Goal: Task Accomplishment & Management: Use online tool/utility

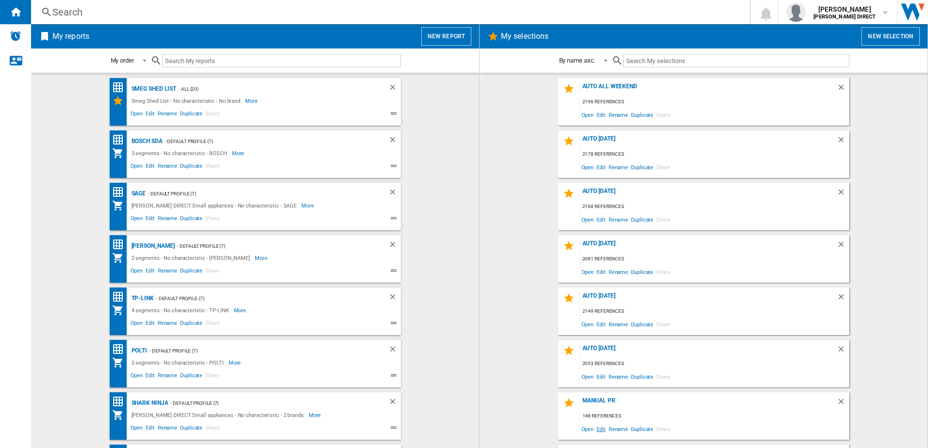
click at [595, 431] on span "Edit" at bounding box center [601, 429] width 12 height 13
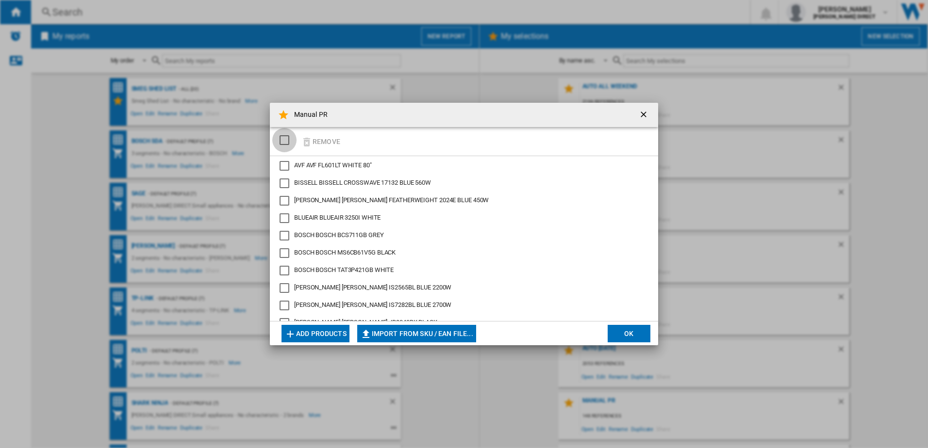
drag, startPoint x: 291, startPoint y: 139, endPoint x: 302, endPoint y: 137, distance: 11.7
click at [289, 139] on div "SELECTIONS.EDITION_POPUP.SELECT_DESELECT" at bounding box center [285, 140] width 10 height 10
click at [311, 138] on ng-md-icon "button" at bounding box center [307, 142] width 12 height 12
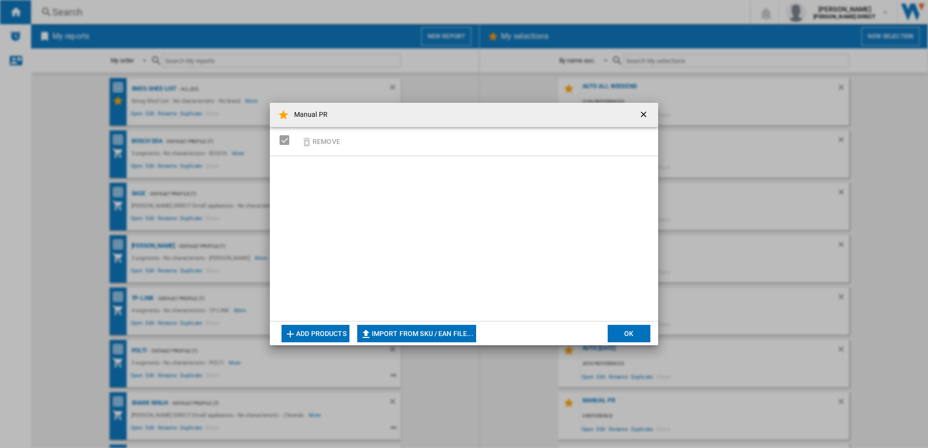
click at [438, 334] on button "Import from SKU / EAN file..." at bounding box center [416, 333] width 119 height 17
type input "**********"
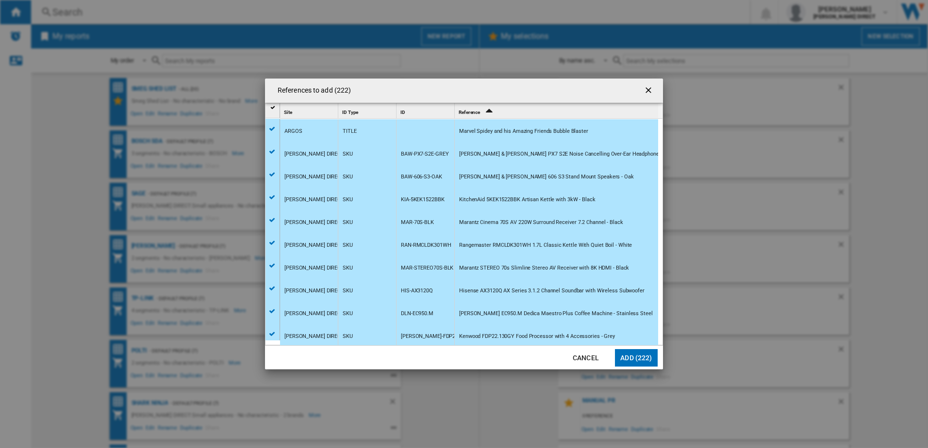
click at [628, 362] on button "Add (222)" at bounding box center [636, 357] width 43 height 17
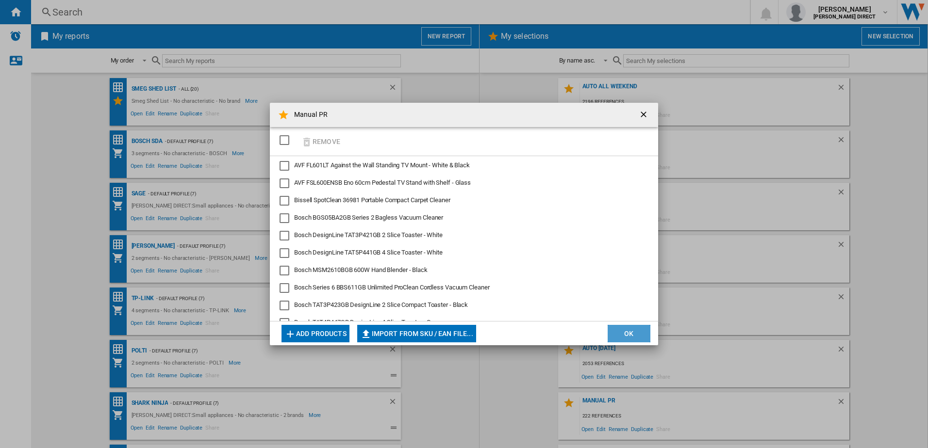
click at [620, 335] on button "OK" at bounding box center [629, 333] width 43 height 17
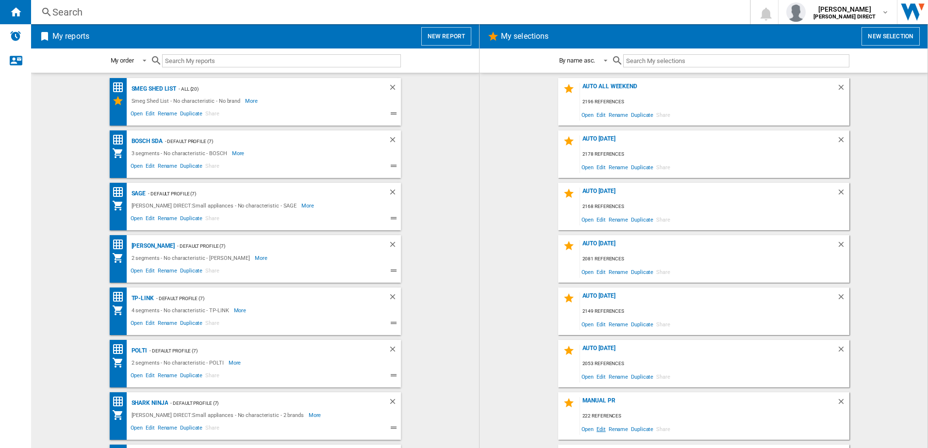
click at [597, 434] on span "Edit" at bounding box center [601, 429] width 12 height 13
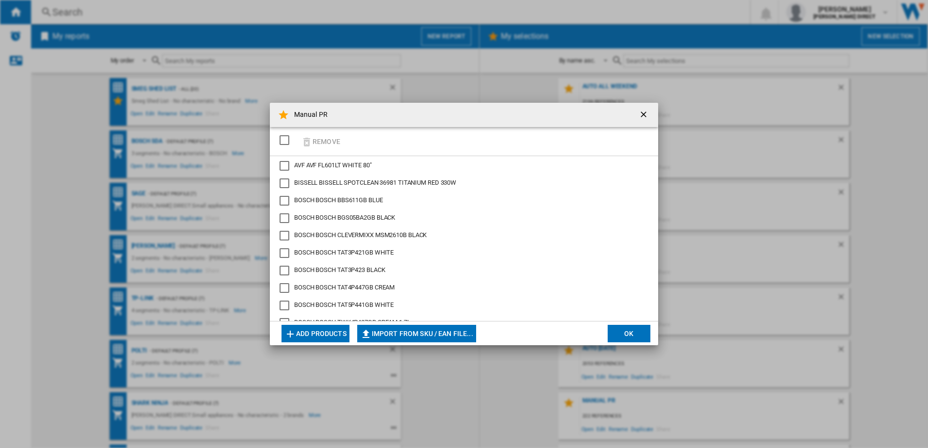
click at [281, 139] on div "SELECTIONS.EDITION_POPUP.SELECT_DESELECT" at bounding box center [285, 140] width 10 height 10
click at [319, 141] on button "Remove" at bounding box center [320, 141] width 45 height 23
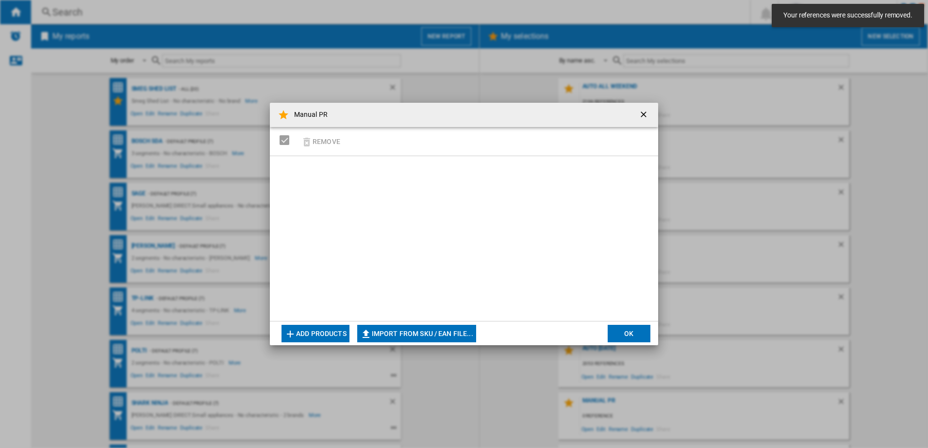
click at [407, 329] on button "Import from SKU / EAN file..." at bounding box center [416, 333] width 119 height 17
type input "**********"
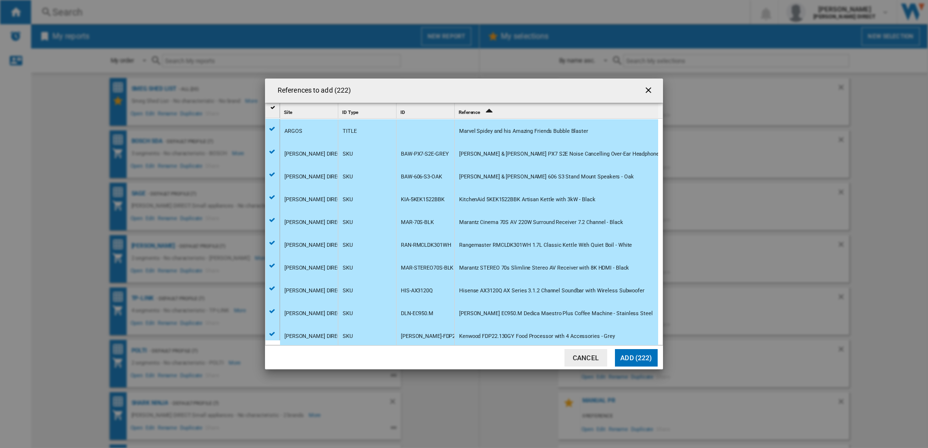
click at [662, 357] on md-dialog-actions "Cancel Add (222)" at bounding box center [464, 358] width 398 height 24
click at [648, 363] on button "Add (222)" at bounding box center [636, 357] width 43 height 17
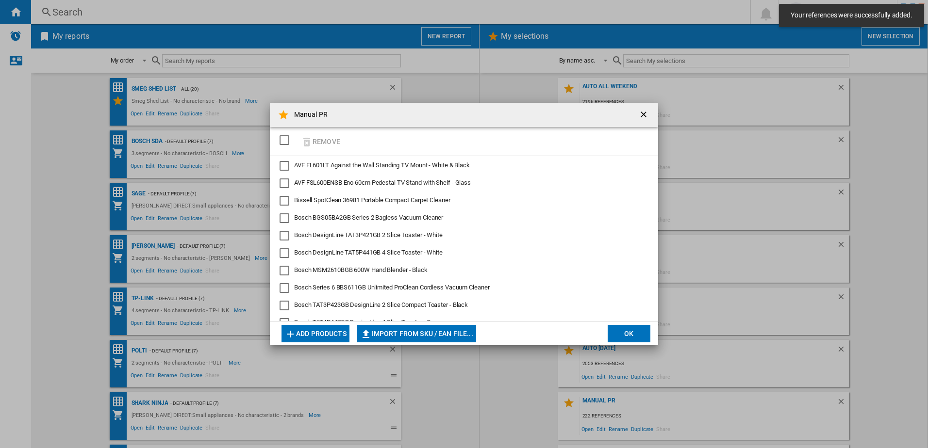
drag, startPoint x: 642, startPoint y: 331, endPoint x: 633, endPoint y: 359, distance: 29.3
click at [642, 330] on button "OK" at bounding box center [629, 333] width 43 height 17
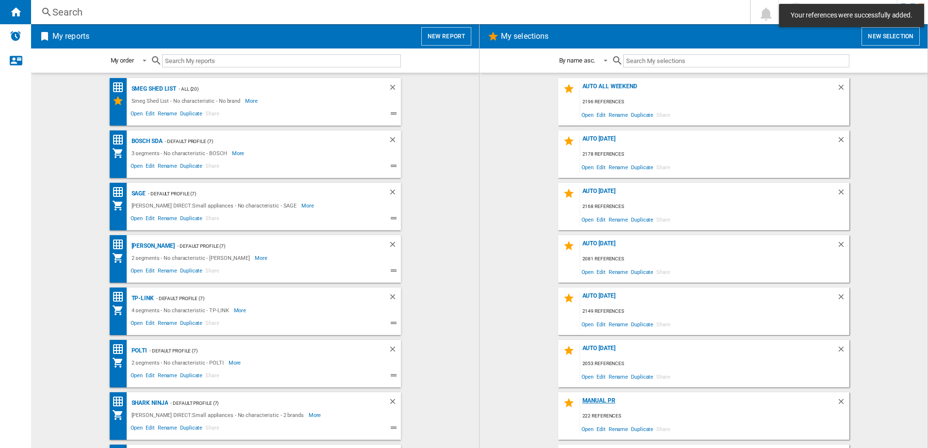
click at [595, 400] on div "Manual PR" at bounding box center [708, 403] width 257 height 13
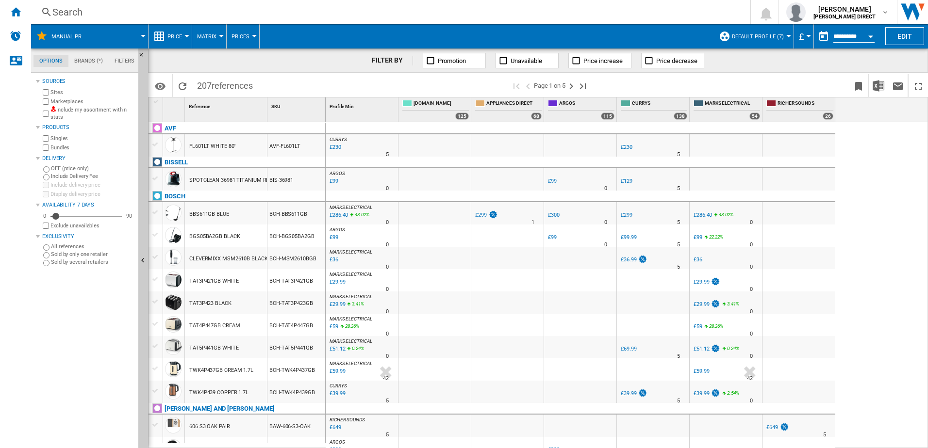
click at [81, 112] on label "Include my assortment within stats" at bounding box center [92, 113] width 84 height 15
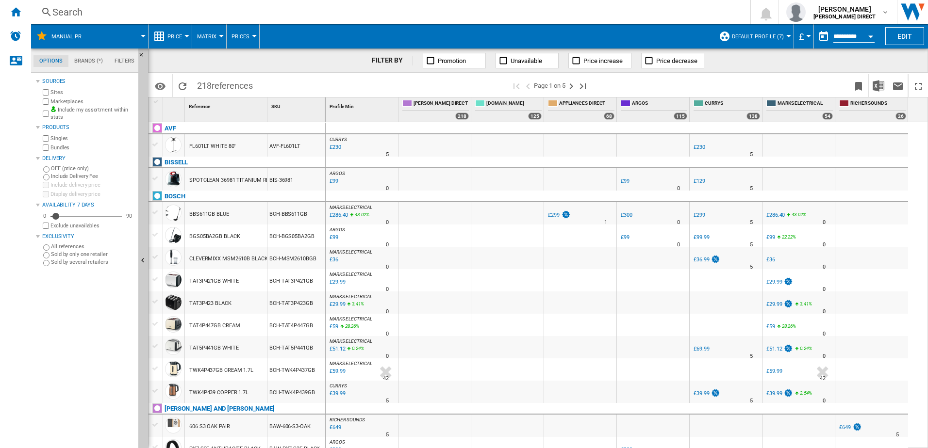
click at [216, 37] on button "Matrix" at bounding box center [209, 36] width 24 height 24
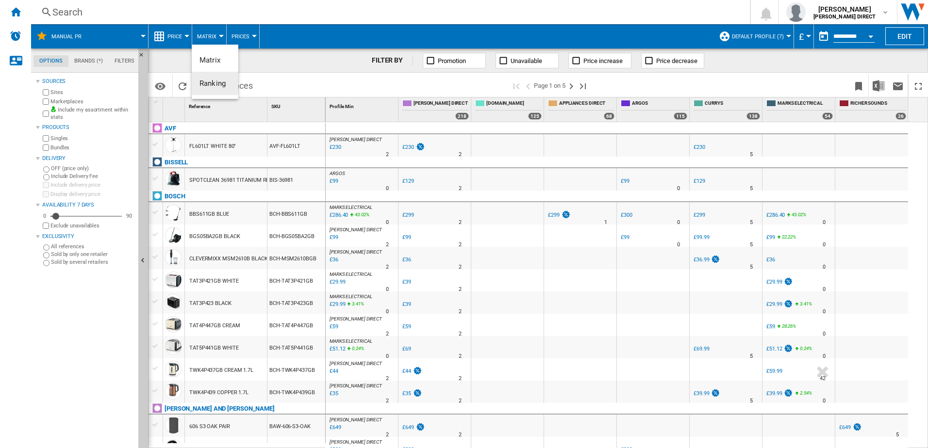
click at [213, 85] on span "Ranking" at bounding box center [212, 83] width 26 height 9
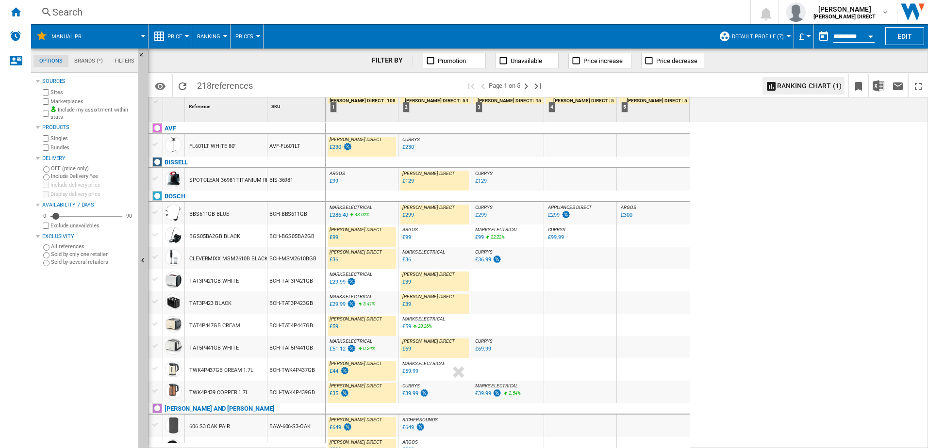
click at [58, 99] on label "Marketplaces" at bounding box center [92, 101] width 84 height 7
click at [62, 149] on label "Bundles" at bounding box center [92, 147] width 84 height 7
click at [331, 240] on div "£99" at bounding box center [334, 237] width 9 height 6
click at [334, 260] on div "£36" at bounding box center [334, 260] width 9 height 6
click at [334, 328] on div "£59" at bounding box center [334, 327] width 9 height 6
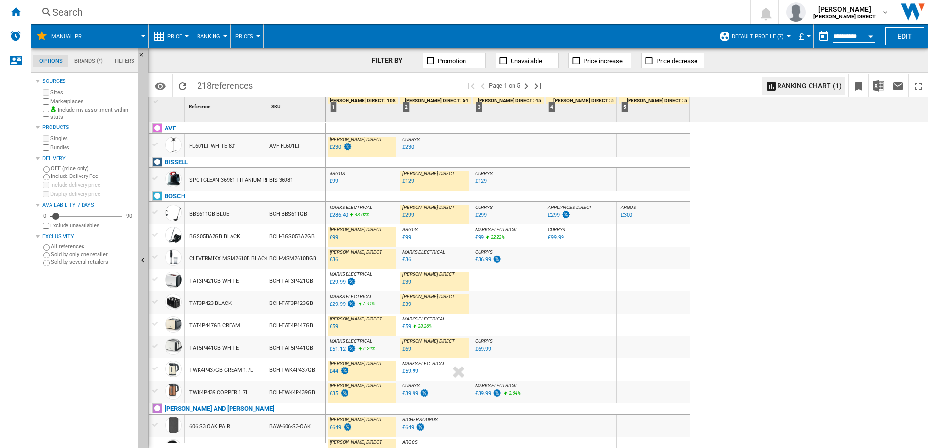
click at [337, 373] on div "£44" at bounding box center [334, 371] width 9 height 6
click at [334, 393] on div "£35" at bounding box center [334, 394] width 9 height 6
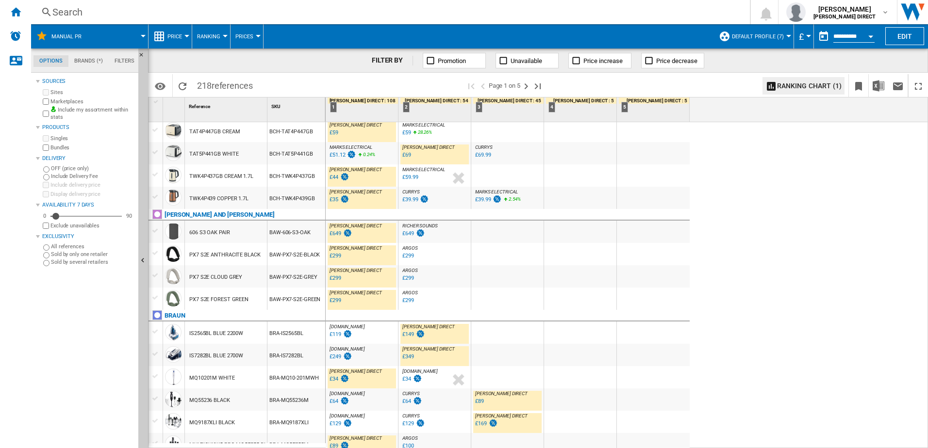
scroll to position [291, 0]
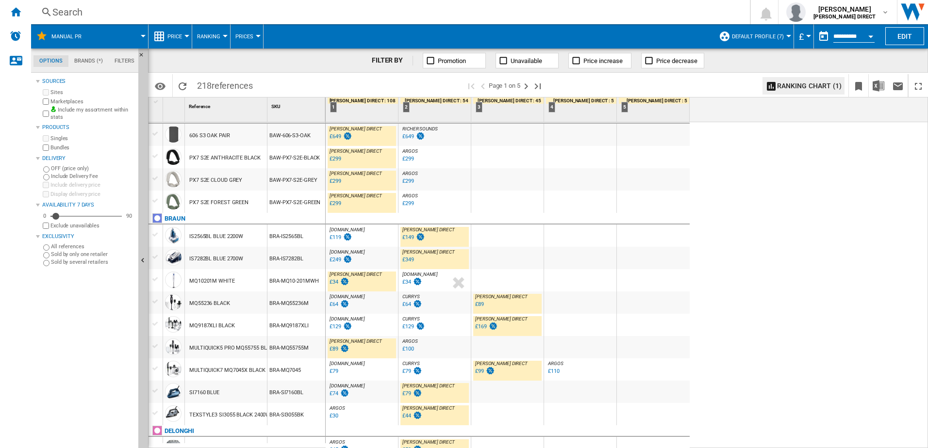
click at [612, 292] on div at bounding box center [580, 303] width 72 height 22
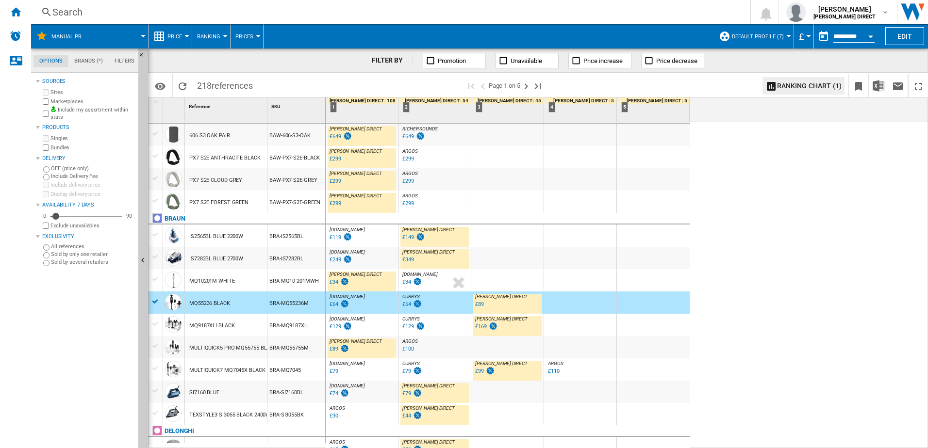
click at [622, 297] on div at bounding box center [653, 303] width 73 height 22
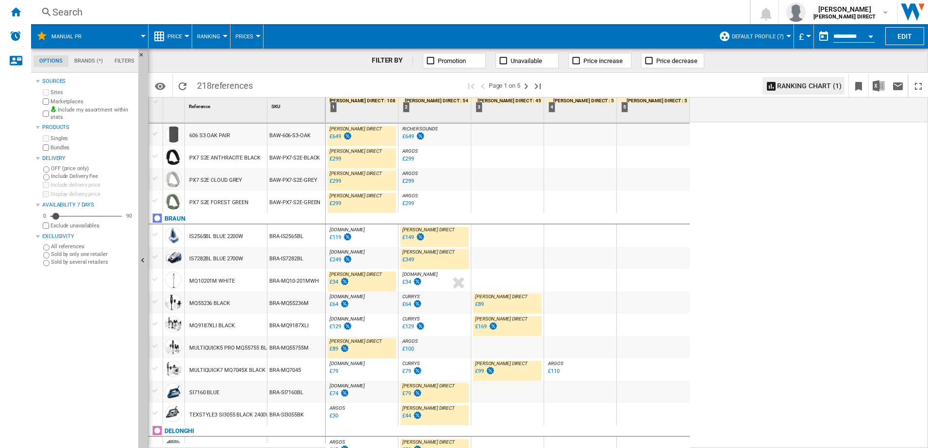
click at [334, 280] on div "£34" at bounding box center [334, 282] width 9 height 6
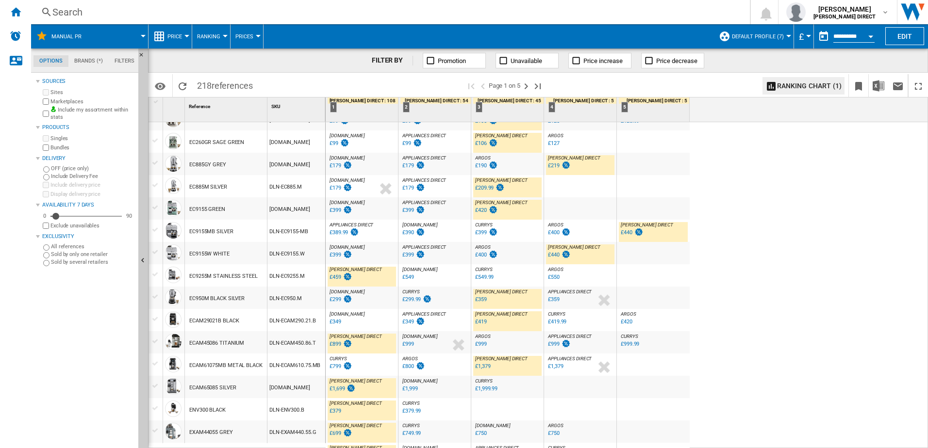
scroll to position [853, 0]
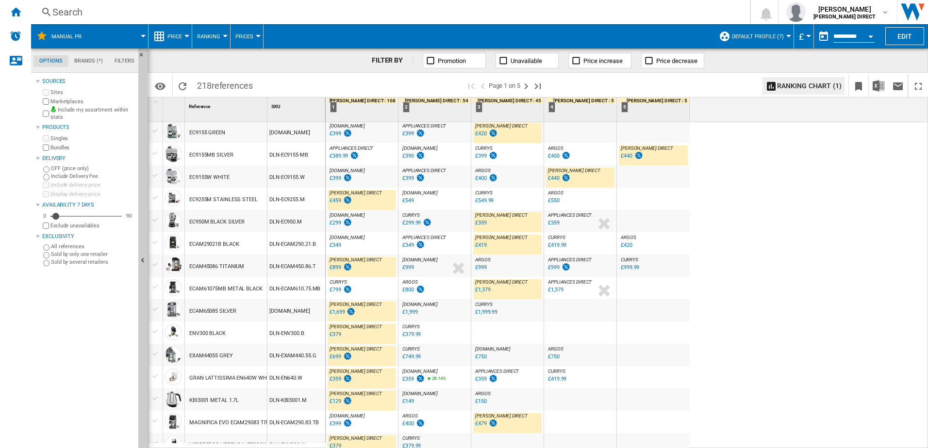
click at [334, 315] on div "£1,699" at bounding box center [337, 312] width 15 height 6
click at [335, 337] on div "£379" at bounding box center [336, 334] width 12 height 6
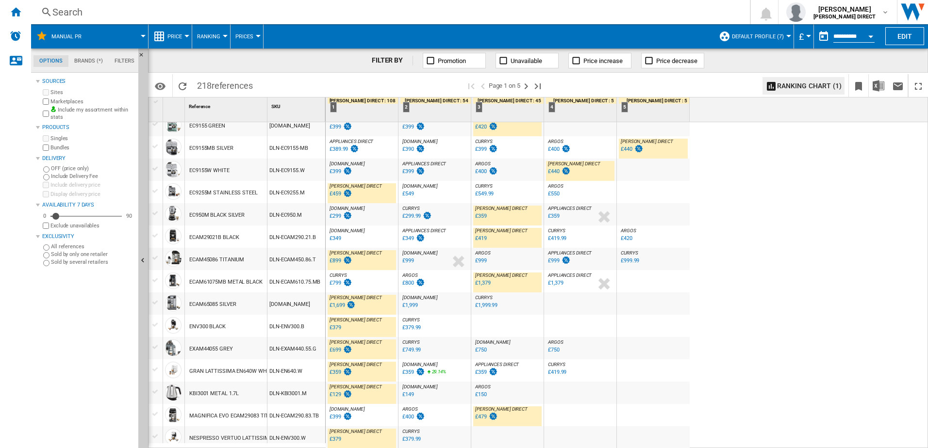
click at [331, 348] on div "£699" at bounding box center [336, 350] width 12 height 6
click at [335, 372] on div "£359" at bounding box center [336, 372] width 12 height 6
click at [334, 440] on div "£379" at bounding box center [336, 439] width 12 height 6
click at [337, 194] on div "£459" at bounding box center [336, 194] width 12 height 6
click at [524, 85] on ng-md-icon "Next page" at bounding box center [526, 87] width 12 height 12
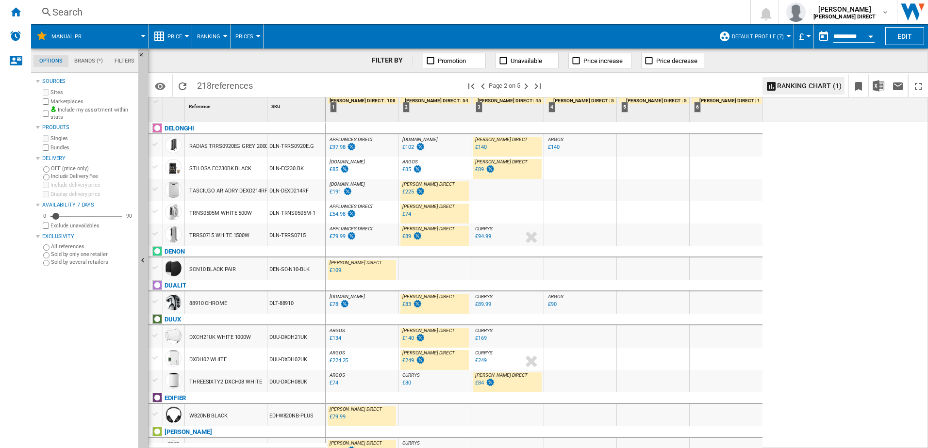
click at [479, 145] on div "£140" at bounding box center [481, 147] width 12 height 6
click at [338, 147] on div "£97.98" at bounding box center [338, 147] width 16 height 6
click at [484, 169] on div "£89" at bounding box center [484, 170] width 21 height 10
click at [410, 195] on div "£225" at bounding box center [413, 192] width 24 height 10
click at [478, 238] on div "£94.99" at bounding box center [483, 236] width 16 height 6
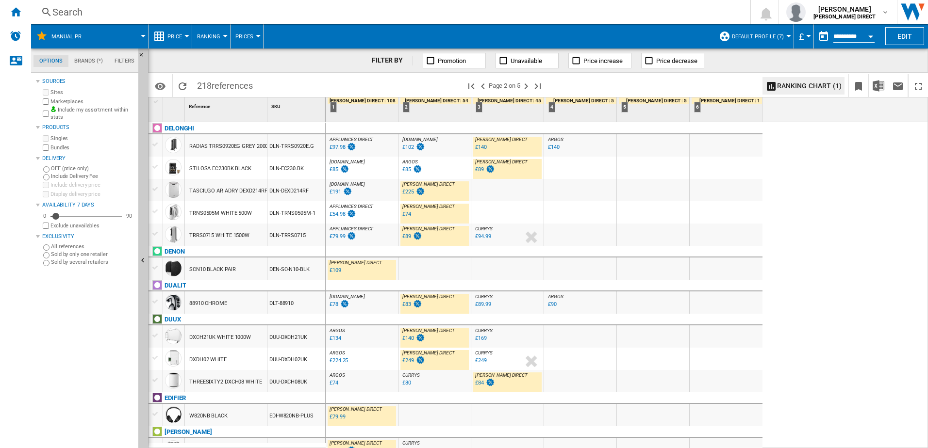
scroll to position [49, 0]
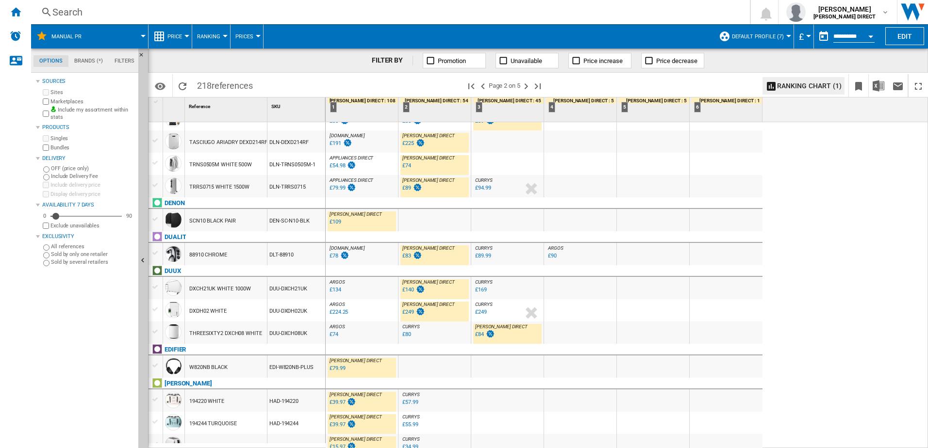
click at [480, 334] on div "£84" at bounding box center [479, 334] width 9 height 6
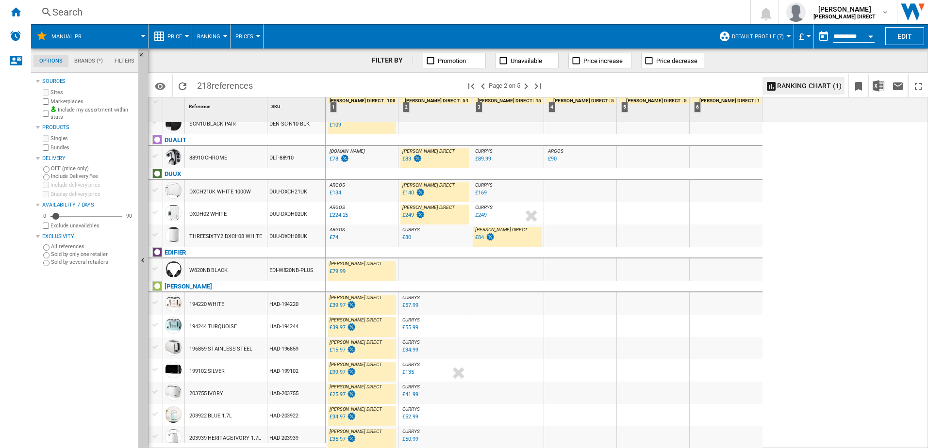
click at [336, 274] on div "£79.99" at bounding box center [338, 271] width 16 height 6
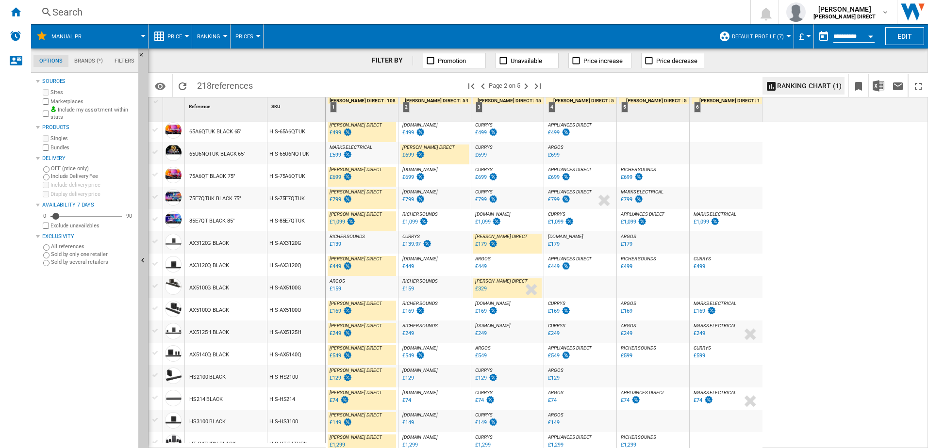
scroll to position [873, 0]
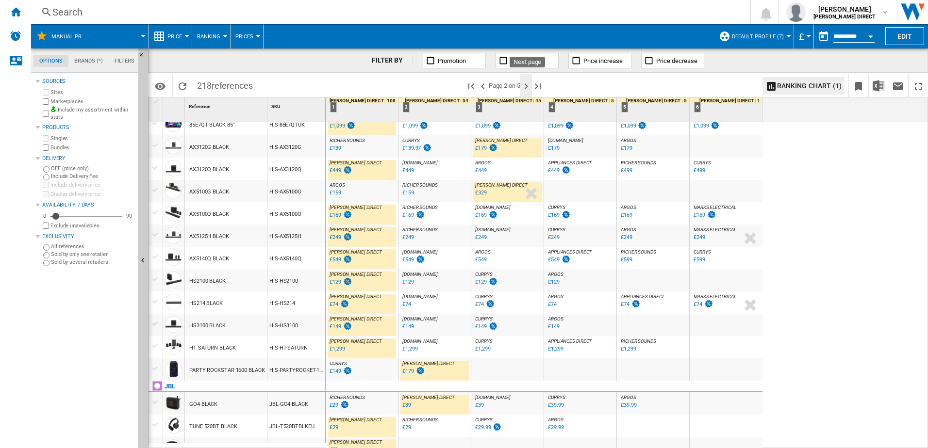
click at [531, 83] on ng-md-icon "Next page" at bounding box center [526, 87] width 12 height 12
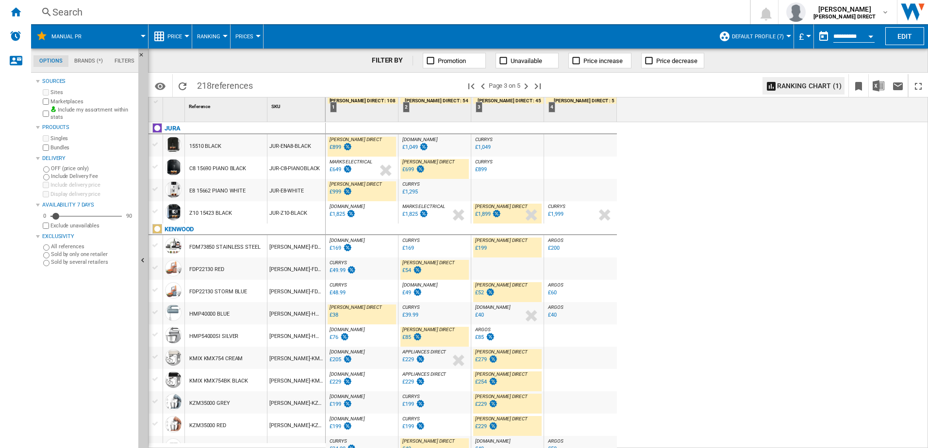
click at [485, 214] on div "£1,899" at bounding box center [482, 214] width 15 height 6
click at [338, 192] on div "£999" at bounding box center [336, 192] width 12 height 6
click at [332, 148] on div "£899" at bounding box center [336, 147] width 12 height 6
